Goal: Task Accomplishment & Management: Manage account settings

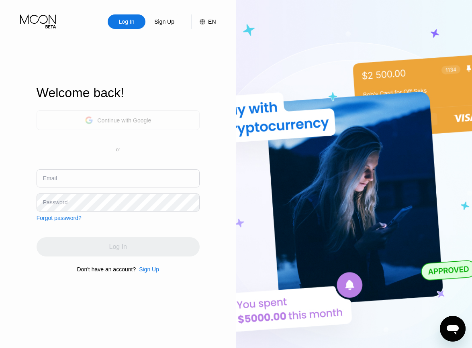
click at [106, 122] on div "Continue with Google" at bounding box center [124, 120] width 54 height 6
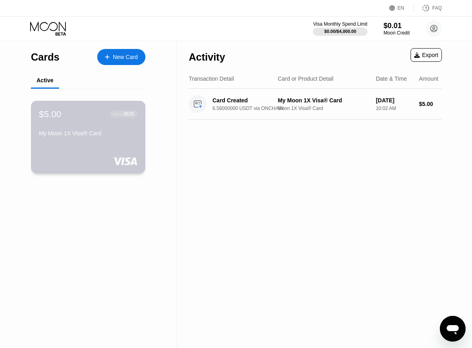
click at [76, 130] on div "My Moon 1X Visa® Card" at bounding box center [88, 133] width 98 height 6
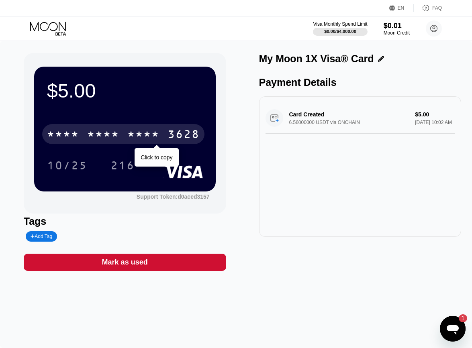
click at [87, 128] on div "* * * * * * * * * * * * 3628" at bounding box center [123, 134] width 162 height 20
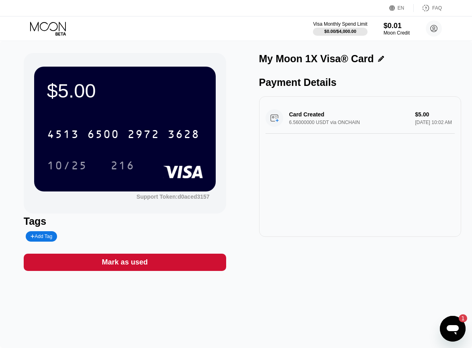
click at [378, 59] on icon at bounding box center [381, 59] width 6 height 6
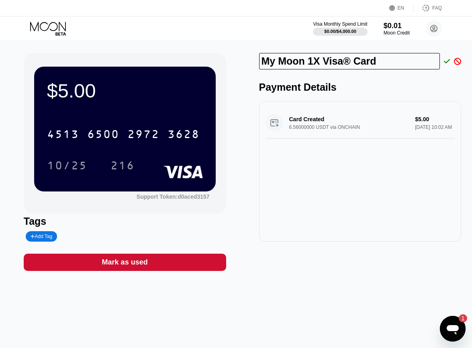
click at [320, 132] on div "Card Created 6.56000000 USDT via ONCHAIN $5.00 [DATE] 10:02 AM" at bounding box center [359, 123] width 189 height 31
click at [320, 124] on div "Card Created 6.56000000 USDT via ONCHAIN $5.00 [DATE] 10:02 AM" at bounding box center [359, 123] width 189 height 31
click at [181, 149] on div "[CREDIT_CARD_NUMBER] 10/25 216" at bounding box center [125, 141] width 156 height 47
click at [82, 115] on div "$5.00 4513 6500 2972 3628 10/25 216" at bounding box center [124, 129] width 181 height 124
click at [433, 30] on circle at bounding box center [433, 28] width 16 height 16
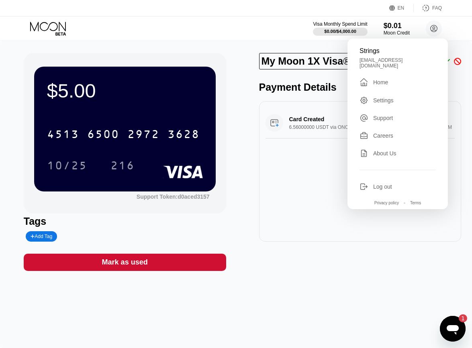
click at [382, 96] on div "Settings" at bounding box center [397, 100] width 76 height 9
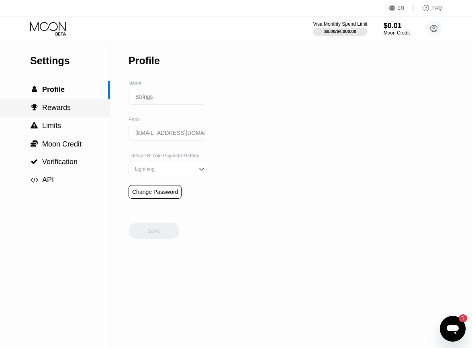
click at [56, 110] on span "Rewards" at bounding box center [56, 108] width 28 height 8
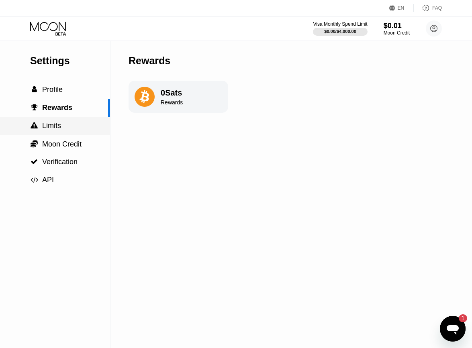
click at [54, 120] on div " Limits" at bounding box center [55, 126] width 110 height 18
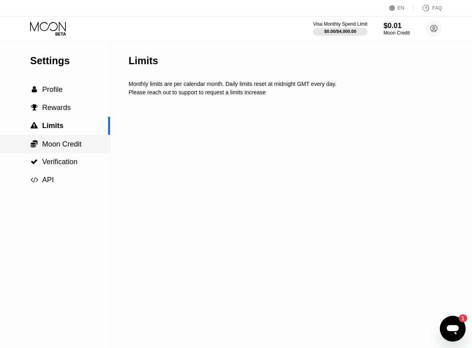
click at [54, 139] on div " Moon Credit" at bounding box center [55, 144] width 110 height 18
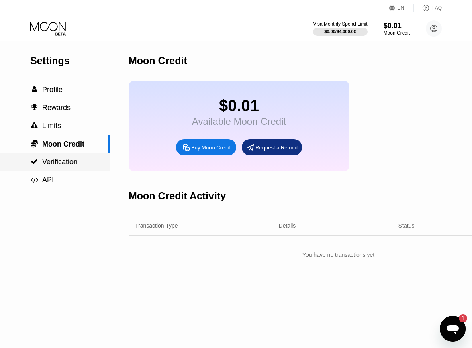
click at [55, 159] on span "Verification" at bounding box center [59, 162] width 35 height 8
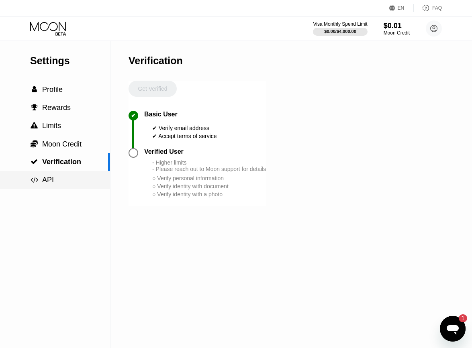
click at [48, 179] on span "API" at bounding box center [48, 180] width 12 height 8
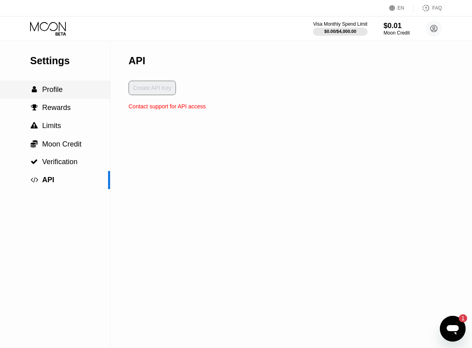
click at [51, 98] on div " Profile" at bounding box center [55, 90] width 110 height 18
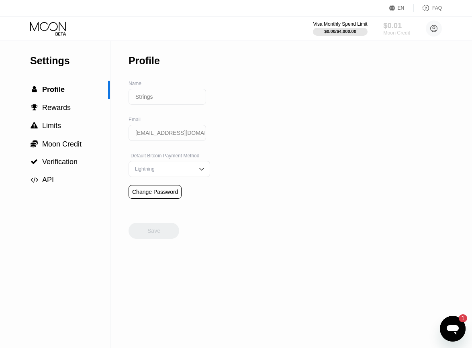
click at [407, 31] on div "Moon Credit" at bounding box center [396, 33] width 27 height 6
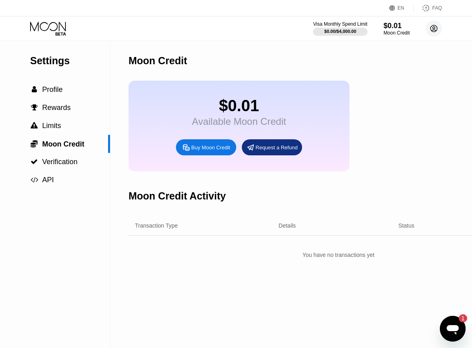
click at [440, 26] on circle at bounding box center [433, 28] width 16 height 16
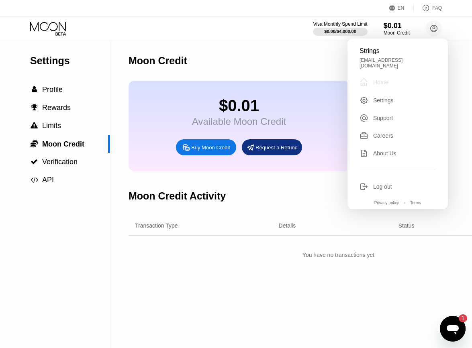
click at [374, 79] on div "Home" at bounding box center [380, 82] width 15 height 6
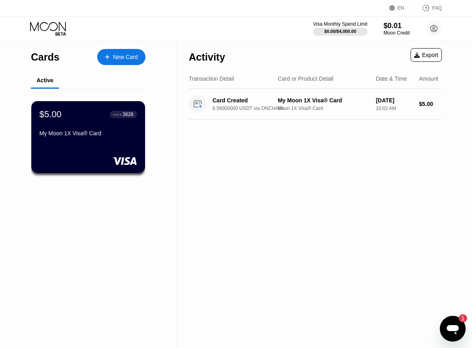
click at [66, 143] on div "$5.00 ● ● ● ● 3628 My Moon 1X Visa® Card" at bounding box center [88, 137] width 114 height 72
